Goal: Check status: Check status

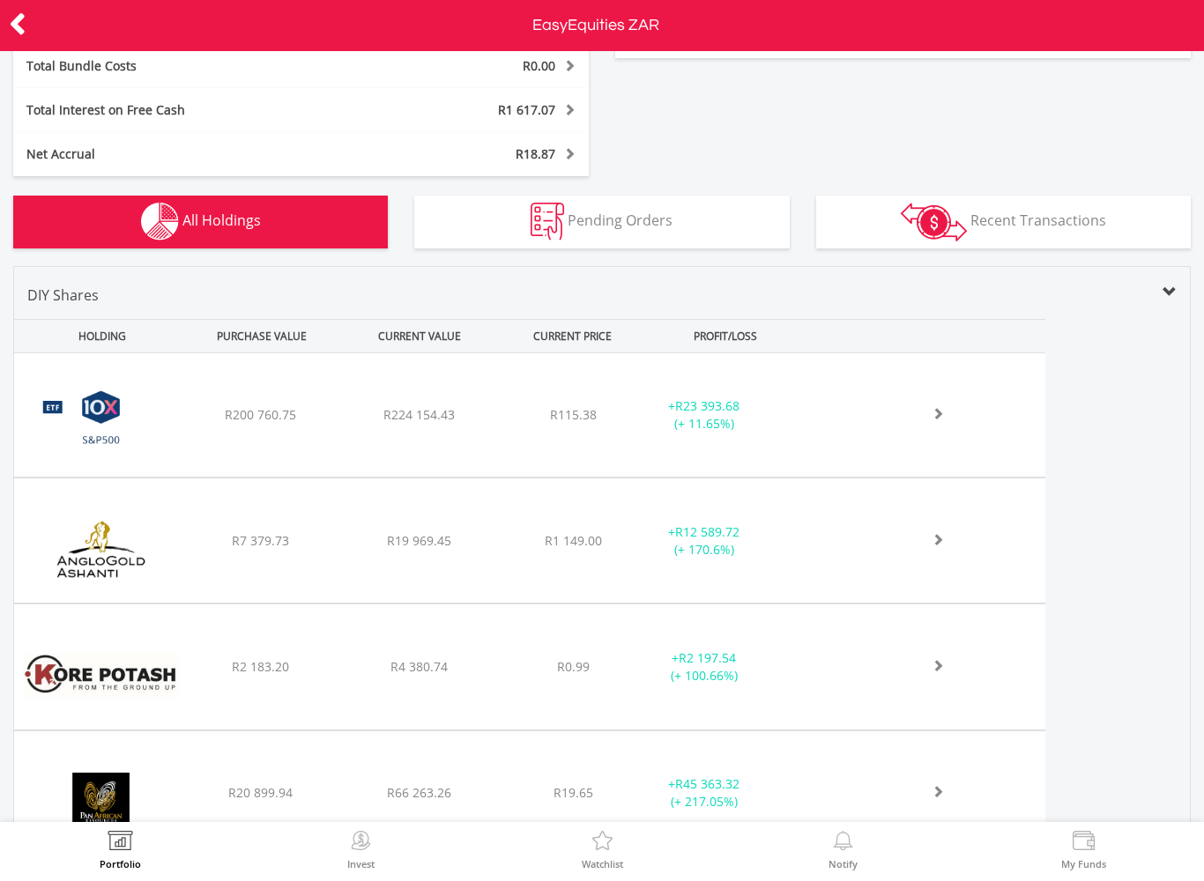
scroll to position [567, 0]
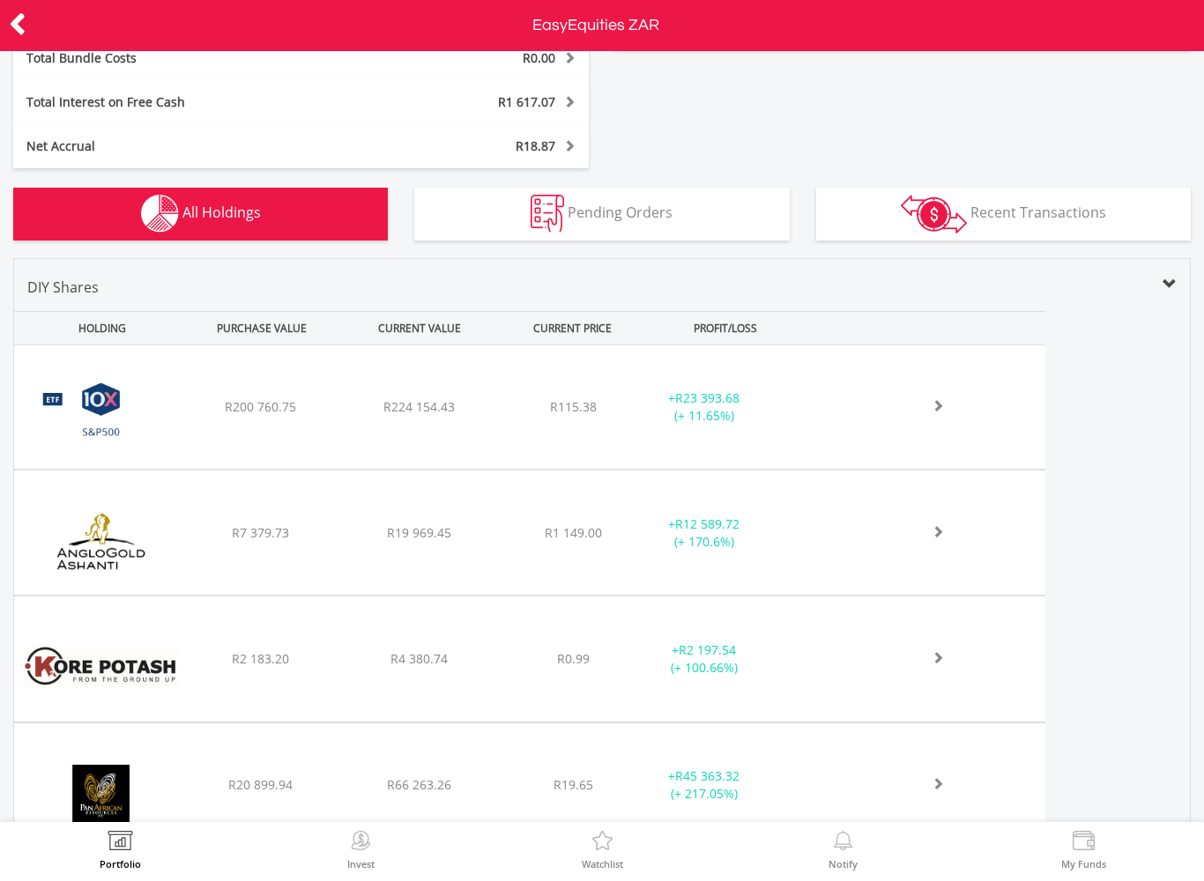
click at [11, 22] on icon at bounding box center [18, 24] width 18 height 34
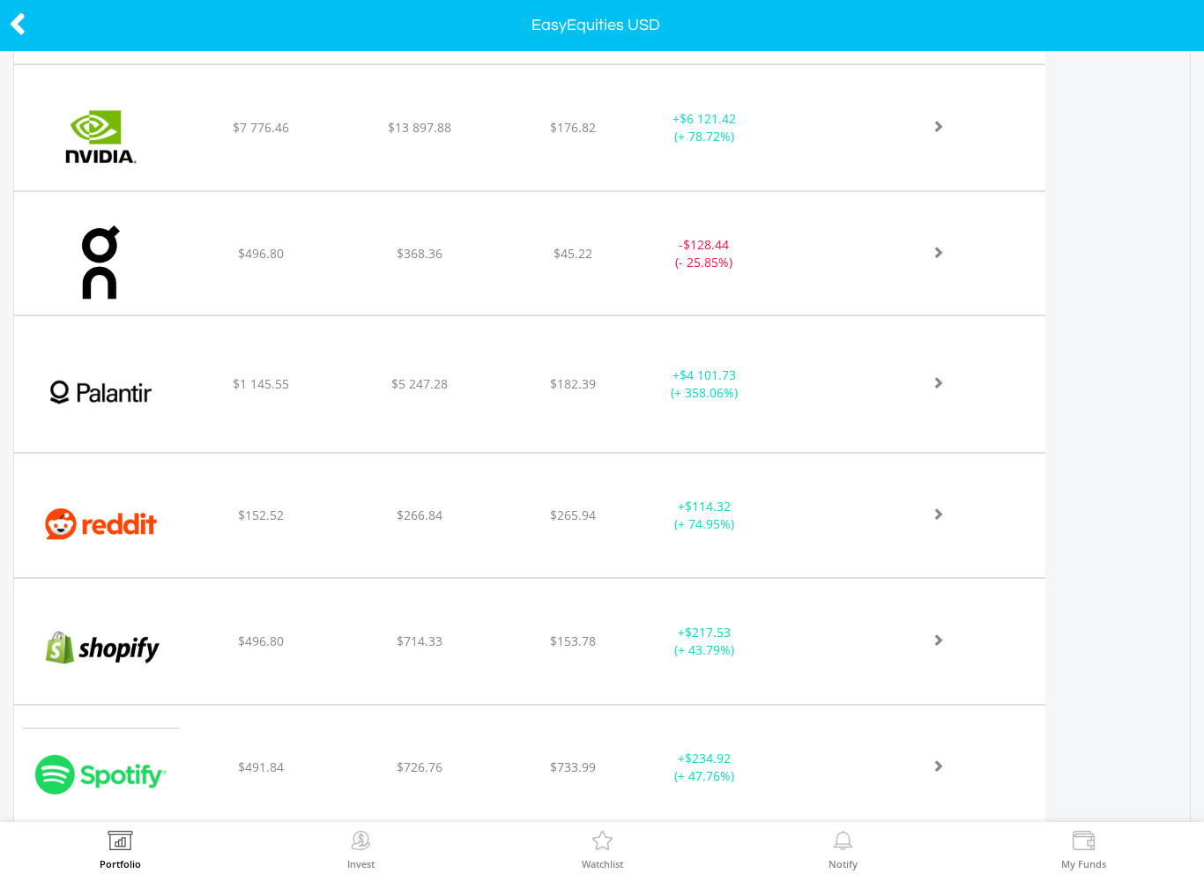
scroll to position [1637, 0]
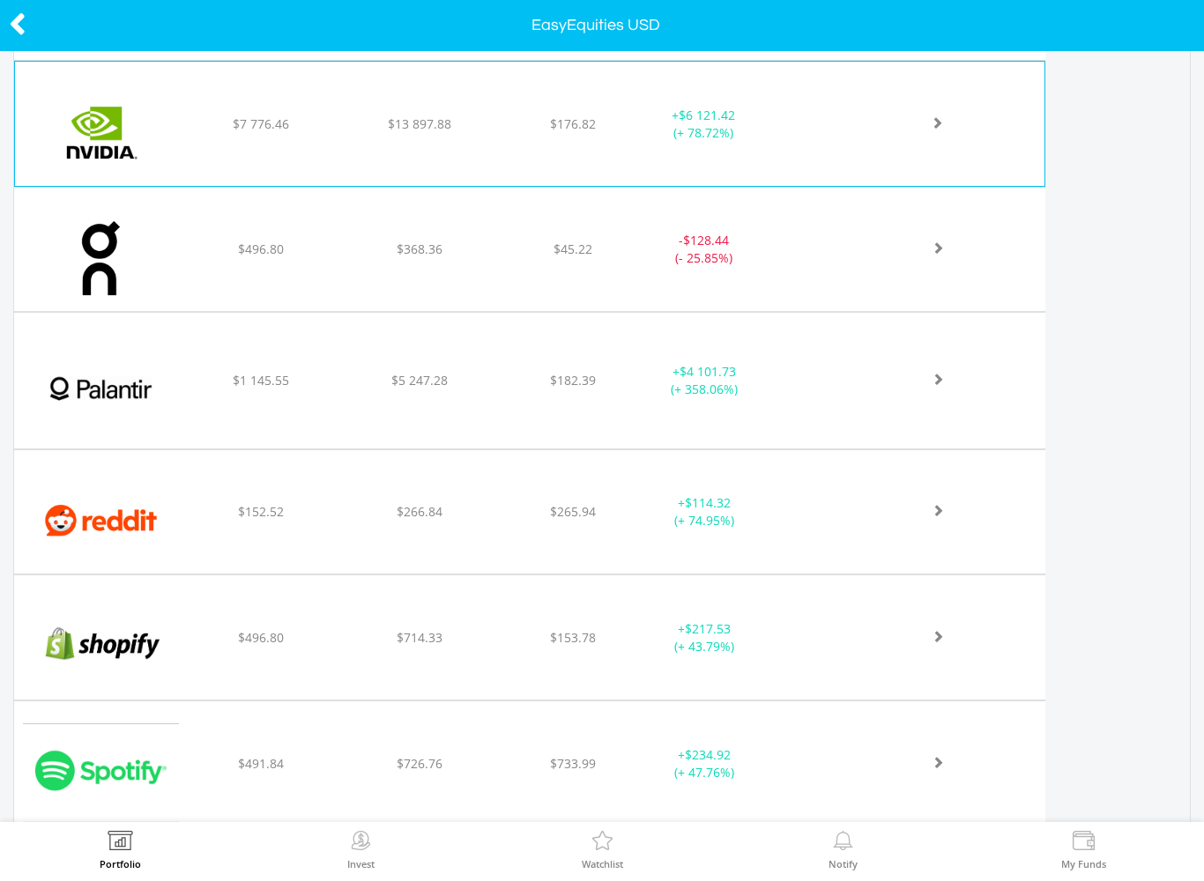
click at [901, 135] on div "﻿ Nvidia Corp $7 776.46 $13 897.88 $176.82 + $6 121.42 (+ 78.72%)" at bounding box center [529, 124] width 1029 height 124
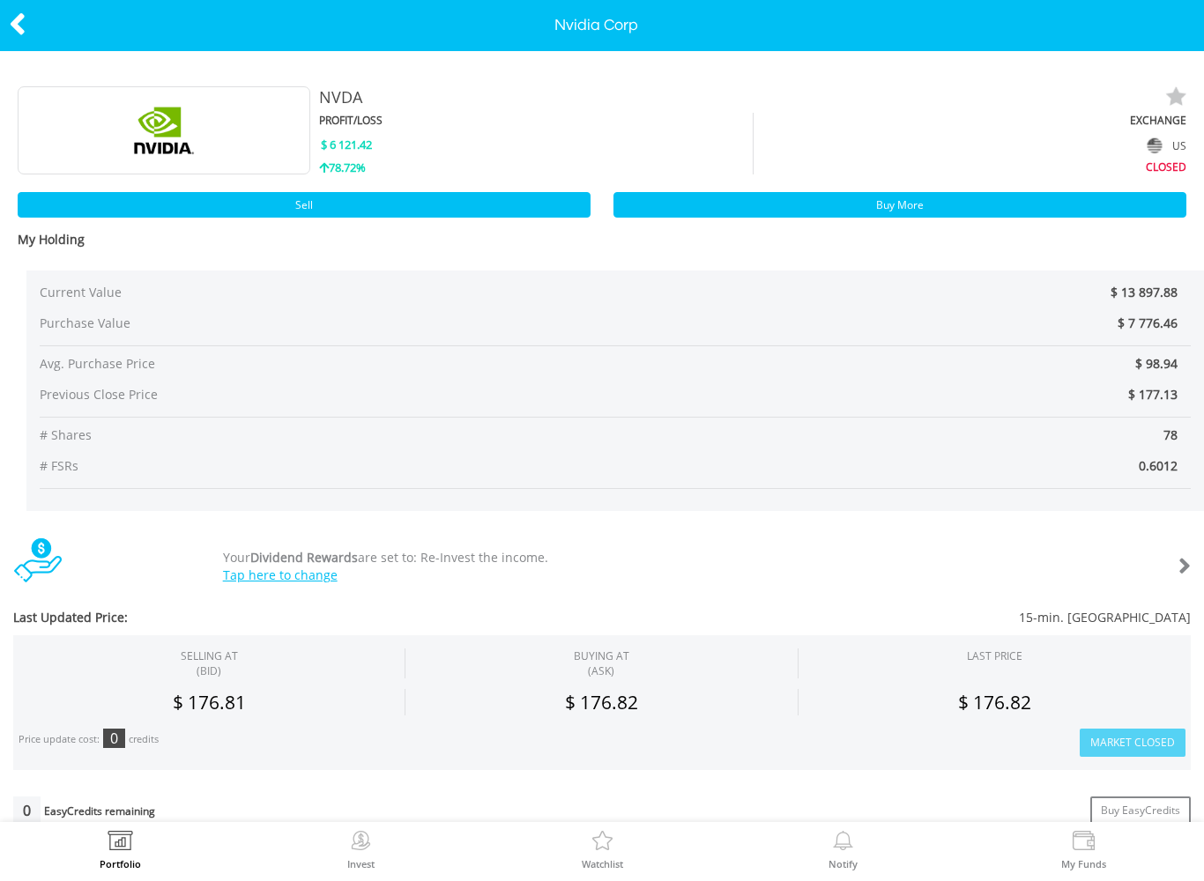
click at [10, 27] on icon at bounding box center [18, 24] width 18 height 34
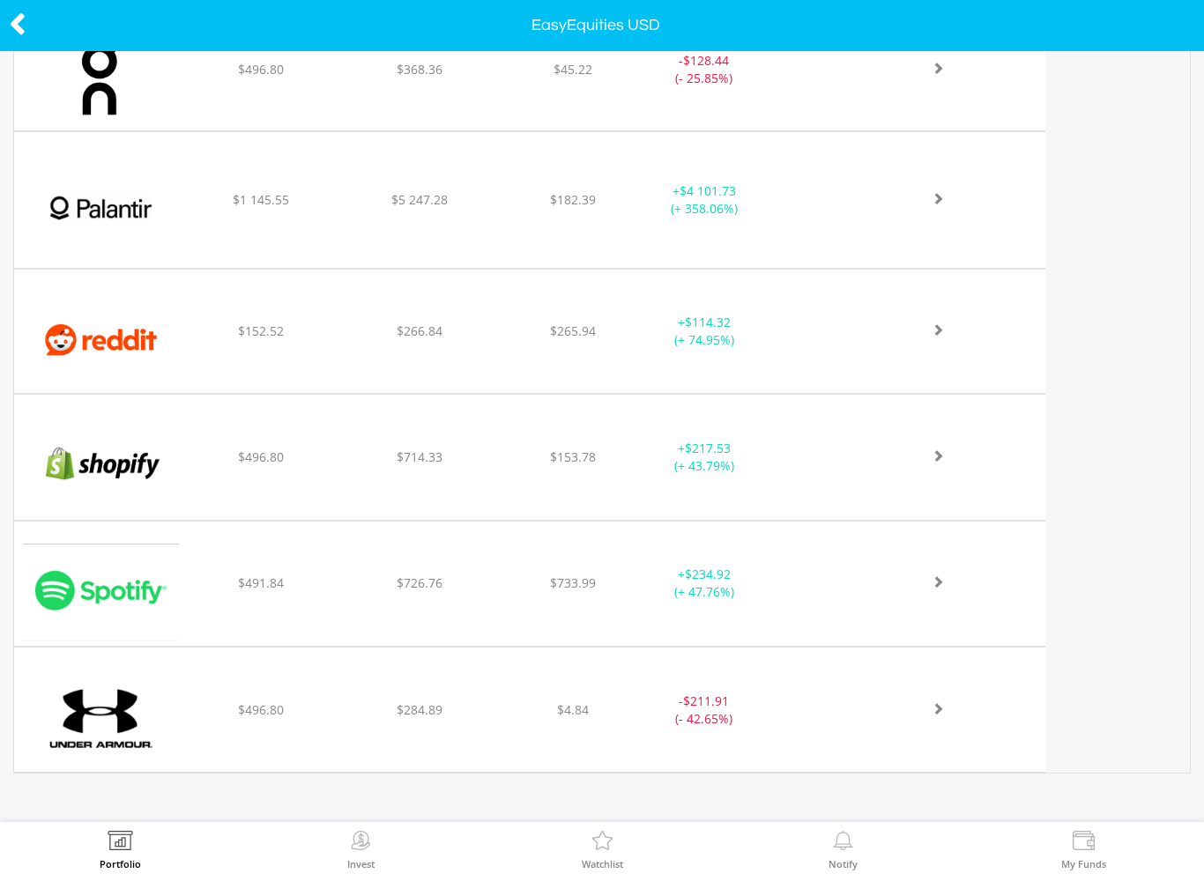
scroll to position [1817, 0]
click at [16, 21] on icon at bounding box center [18, 24] width 18 height 34
